Goal: Obtain resource: Obtain resource

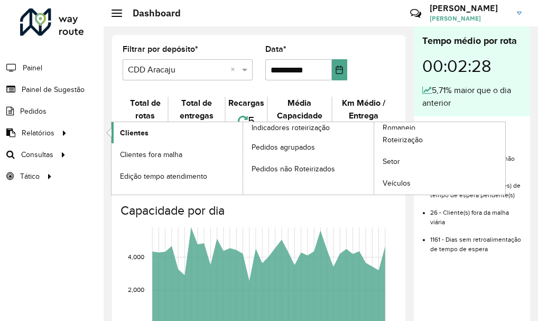
click at [125, 137] on span "Clientes" at bounding box center [134, 132] width 29 height 11
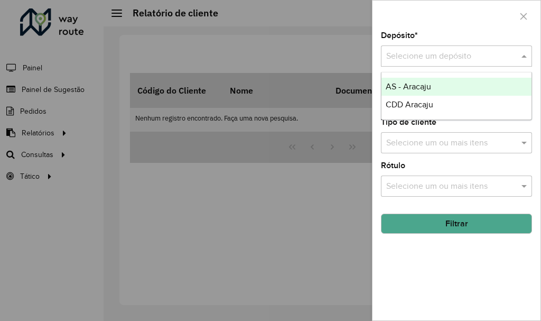
click at [418, 52] on input "text" at bounding box center [445, 56] width 119 height 13
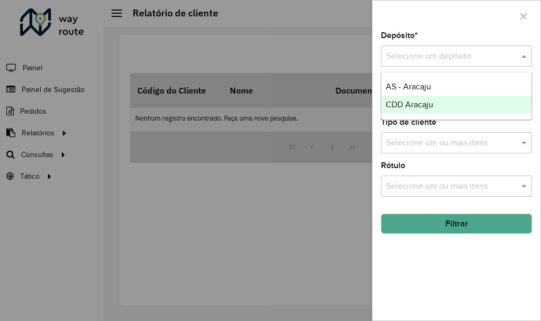
click at [415, 102] on span "CDD Aracaju" at bounding box center [410, 104] width 48 height 9
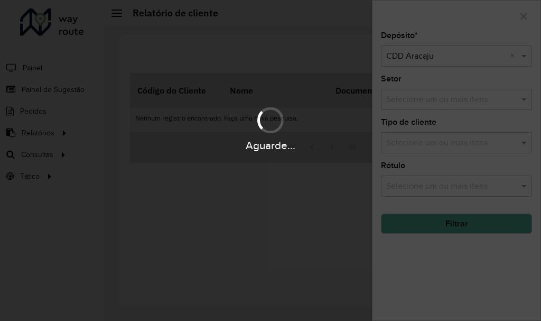
click at [416, 143] on div "Aguarde..." at bounding box center [270, 145] width 541 height 16
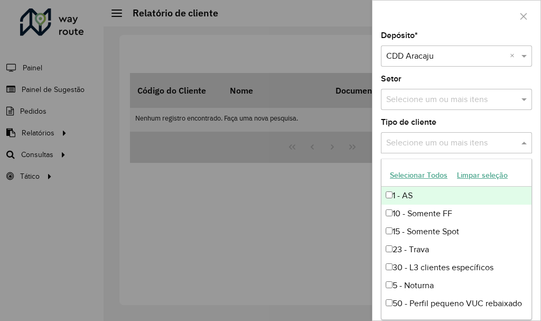
click at [416, 143] on input "text" at bounding box center [451, 143] width 135 height 13
drag, startPoint x: 424, startPoint y: 129, endPoint x: 431, endPoint y: 131, distance: 6.5
click at [427, 128] on div "Tipo de cliente Selecione um ou mais itens" at bounding box center [456, 135] width 151 height 35
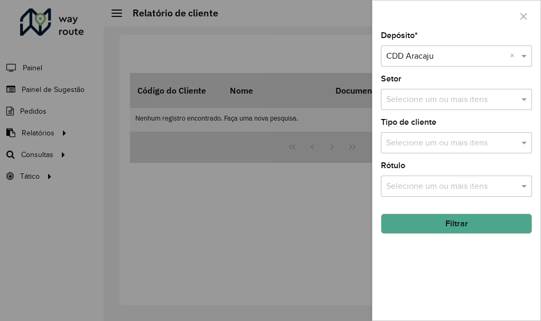
click at [458, 220] on button "Filtrar" at bounding box center [456, 224] width 151 height 20
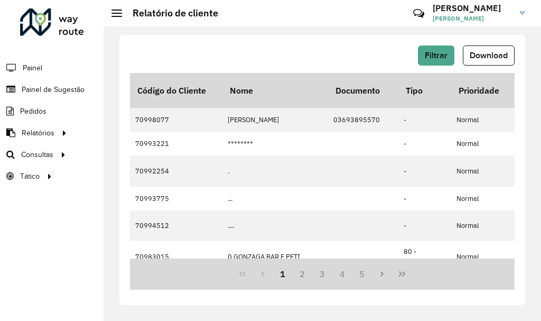
click at [486, 58] on span "Download" at bounding box center [489, 55] width 38 height 9
